Goal: Navigation & Orientation: Find specific page/section

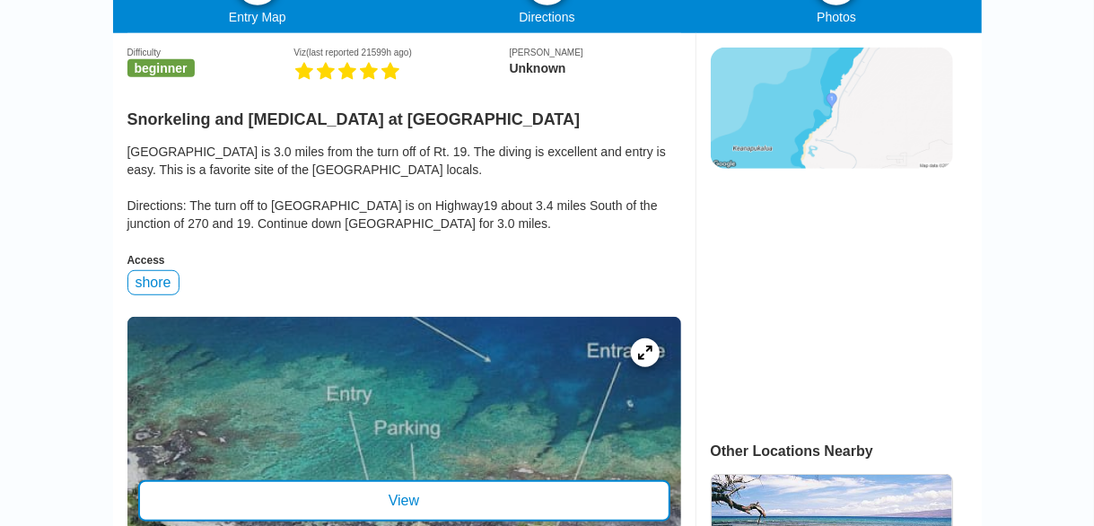
scroll to position [449, 0]
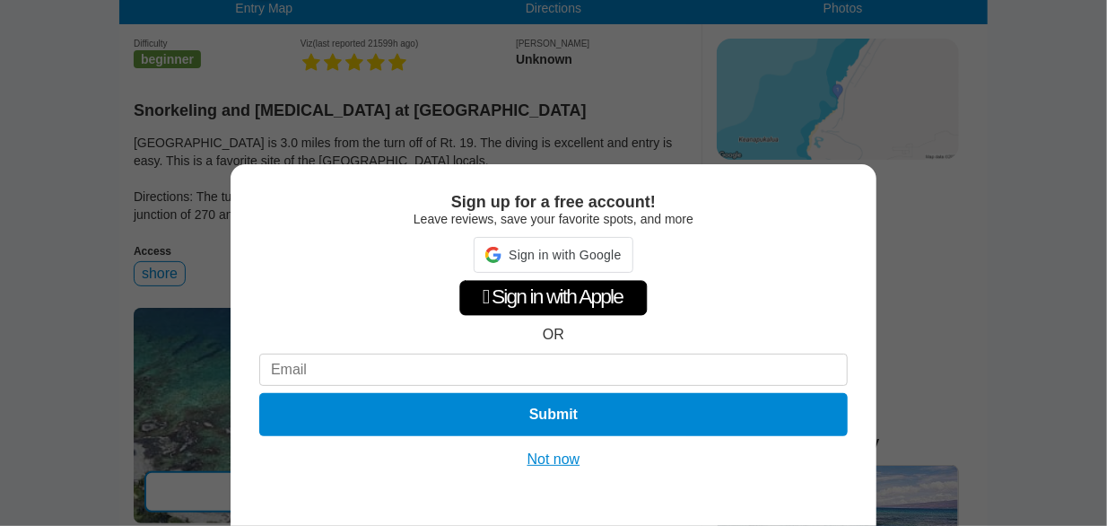
click at [545, 451] on button "Not now" at bounding box center [554, 459] width 64 height 18
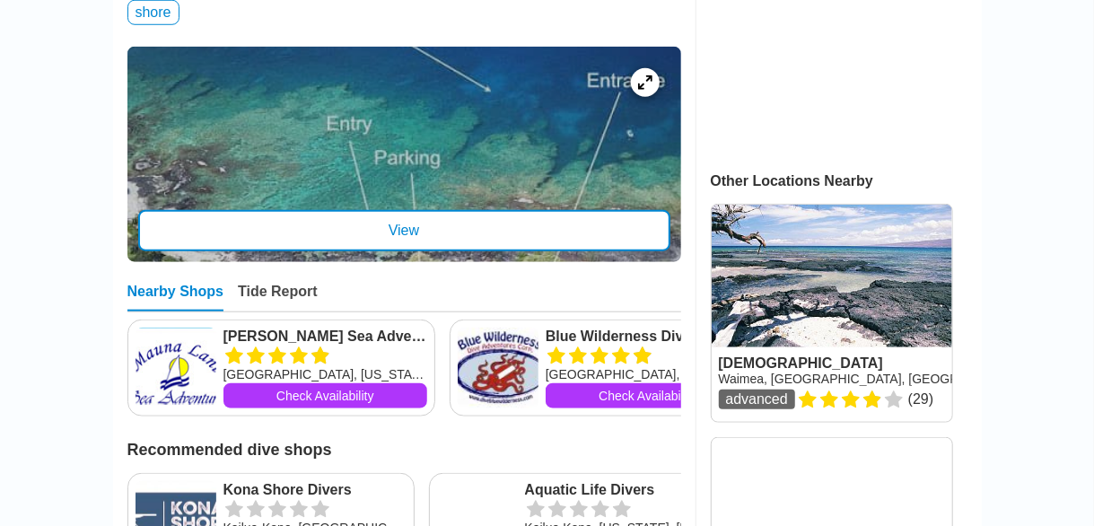
scroll to position [718, 0]
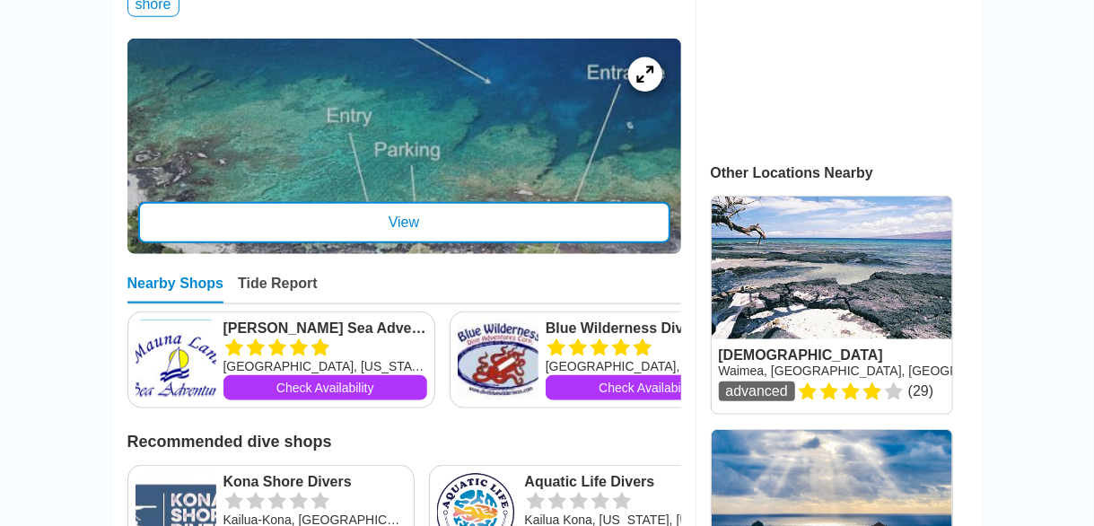
click at [653, 83] on icon at bounding box center [644, 74] width 17 height 17
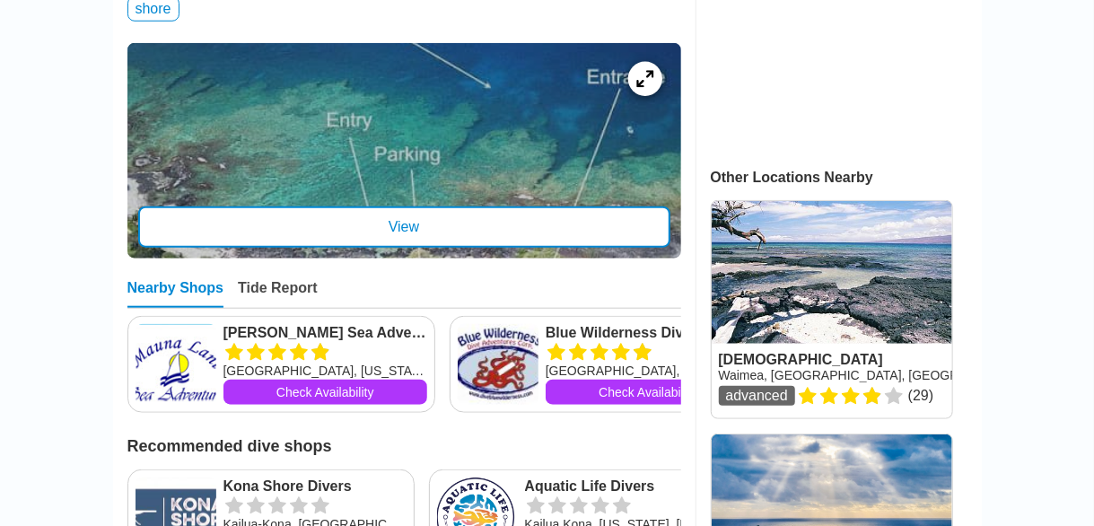
scroll to position [713, 0]
